Goal: Navigation & Orientation: Find specific page/section

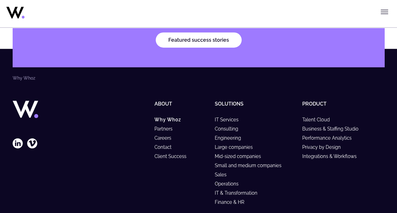
scroll to position [1911, 0]
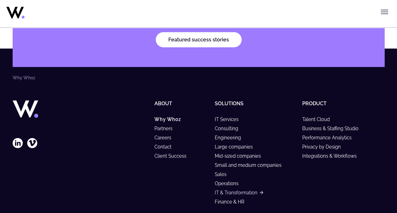
click at [238, 190] on link "IT & Transformation" at bounding box center [239, 192] width 48 height 5
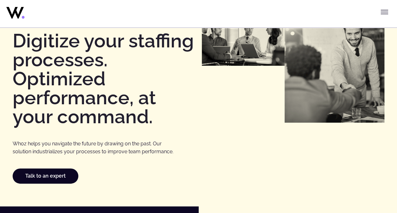
scroll to position [59, 0]
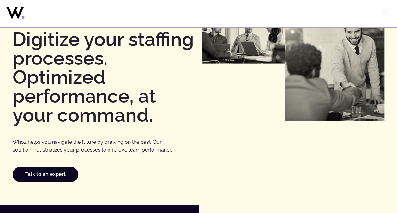
click at [14, 16] on icon at bounding box center [31, 10] width 51 height 15
